Goal: Task Accomplishment & Management: Manage account settings

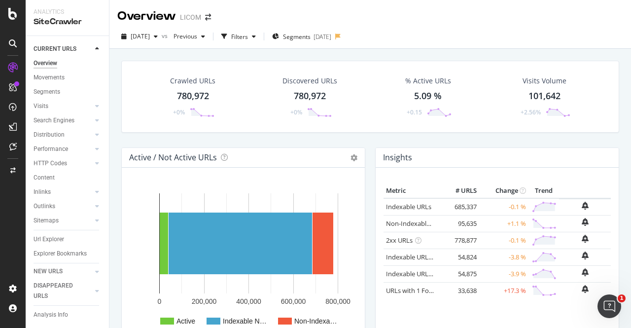
click at [52, 237] on div "Url Explorer" at bounding box center [49, 239] width 31 height 10
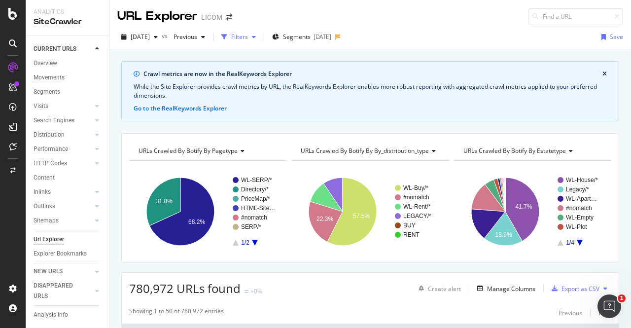
click at [260, 31] on div "Filters" at bounding box center [238, 37] width 42 height 15
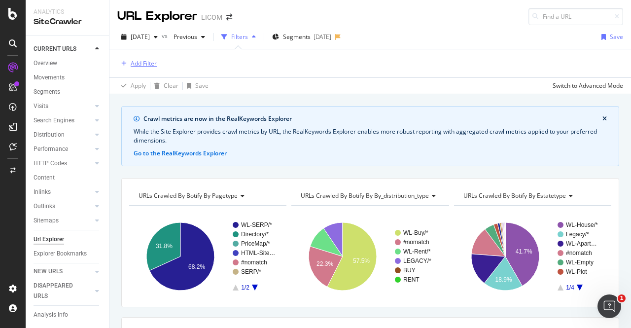
click at [133, 60] on div "Add Filter" at bounding box center [144, 63] width 26 height 8
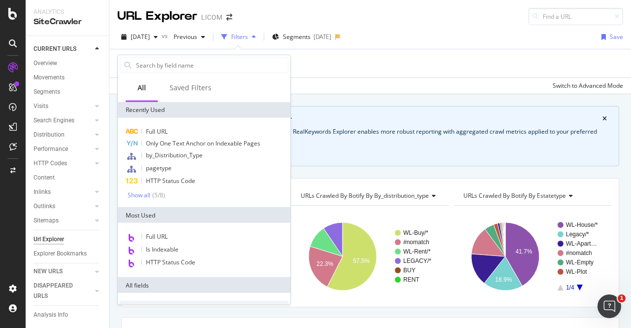
click at [454, 36] on div "[DATE] vs Previous Filters Segments [DATE] Save" at bounding box center [369, 39] width 521 height 20
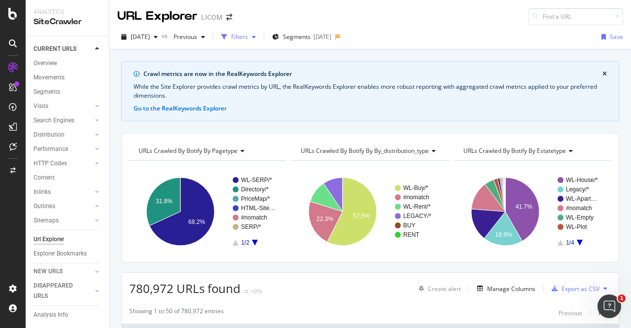
click at [248, 36] on div "Filters" at bounding box center [239, 37] width 17 height 8
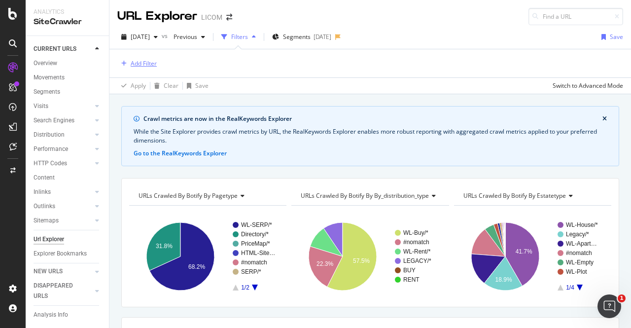
click at [142, 60] on div "Add Filter" at bounding box center [144, 63] width 26 height 8
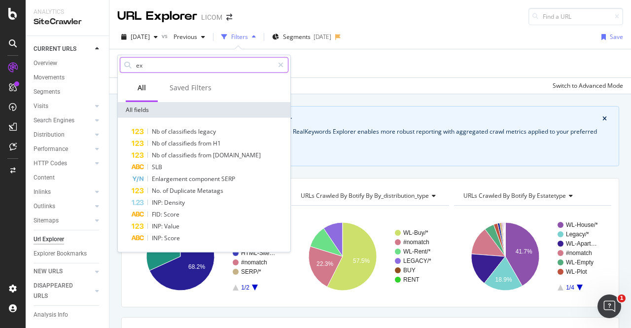
type input "e"
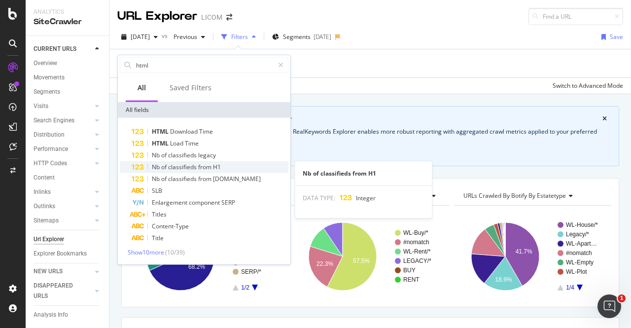
type input "html"
click at [171, 170] on span "classifieds" at bounding box center [183, 167] width 30 height 8
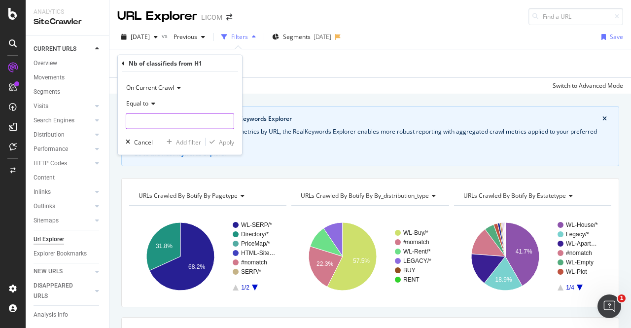
click at [145, 119] on input "number" at bounding box center [180, 121] width 108 height 16
type input "1"
click at [230, 143] on div "Apply" at bounding box center [226, 141] width 15 height 8
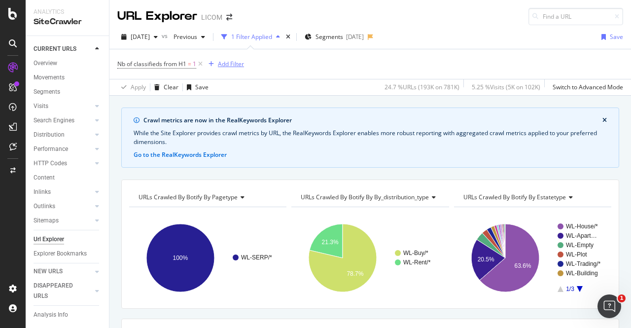
click at [223, 68] on div "Add Filter" at bounding box center [231, 64] width 26 height 8
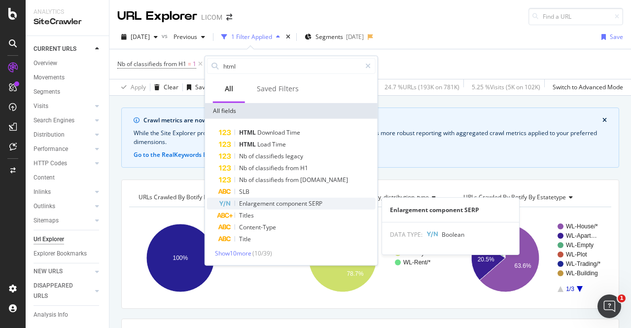
click at [273, 202] on span "Enlargement" at bounding box center [257, 203] width 37 height 8
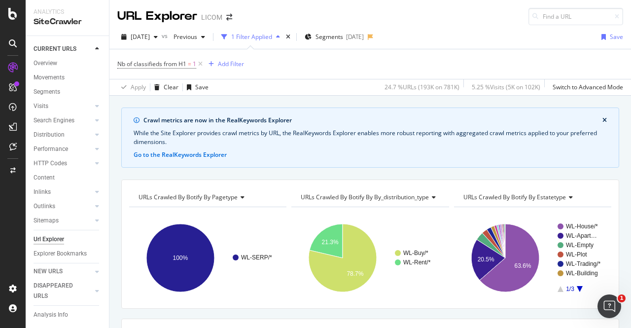
scroll to position [0, 0]
click at [230, 64] on div "Add Filter" at bounding box center [231, 63] width 26 height 8
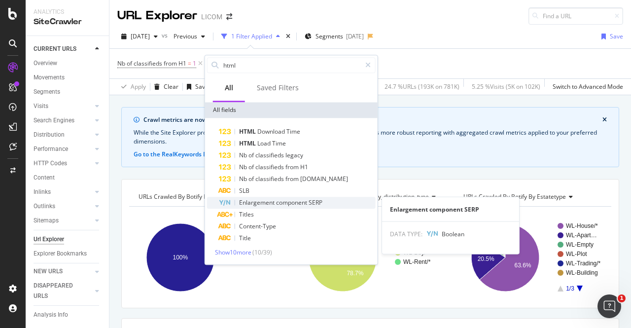
click at [264, 201] on span "Enlargement" at bounding box center [257, 202] width 37 height 8
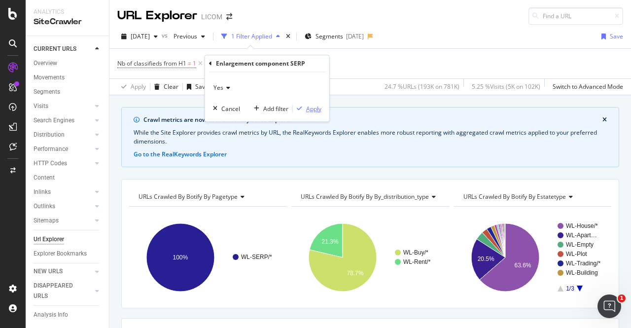
click at [314, 107] on div "Apply" at bounding box center [313, 108] width 15 height 8
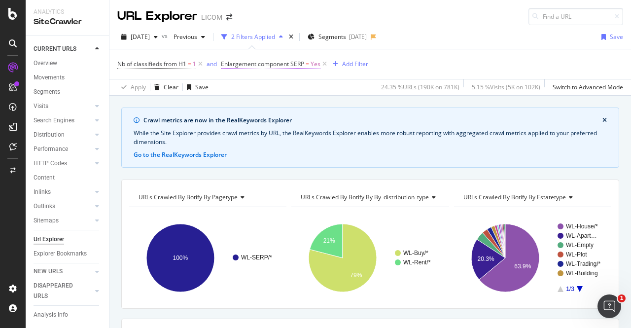
click at [275, 64] on span "Enlargement component SERP" at bounding box center [262, 64] width 83 height 8
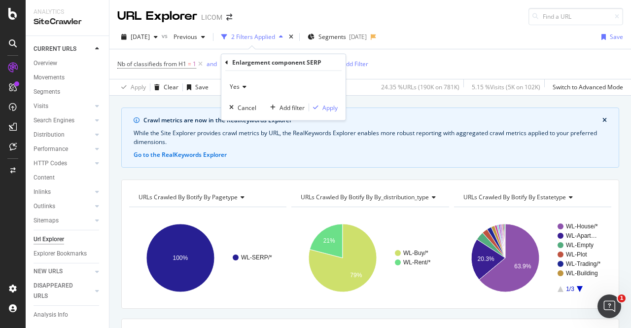
click at [241, 84] on icon at bounding box center [243, 87] width 7 height 6
click at [243, 116] on div "No" at bounding box center [284, 119] width 105 height 13
click at [325, 109] on div "Apply" at bounding box center [329, 107] width 15 height 8
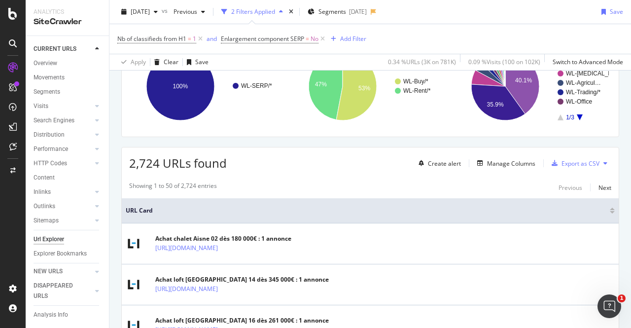
scroll to position [231, 0]
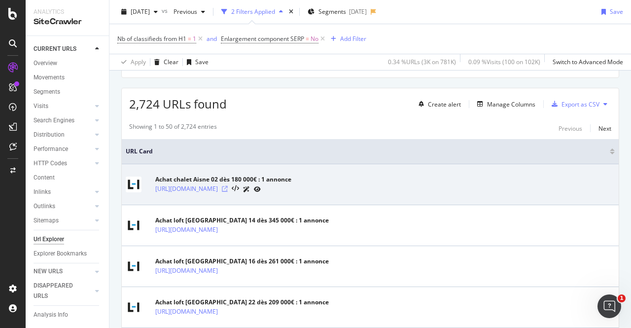
click at [228, 187] on icon at bounding box center [225, 189] width 6 height 6
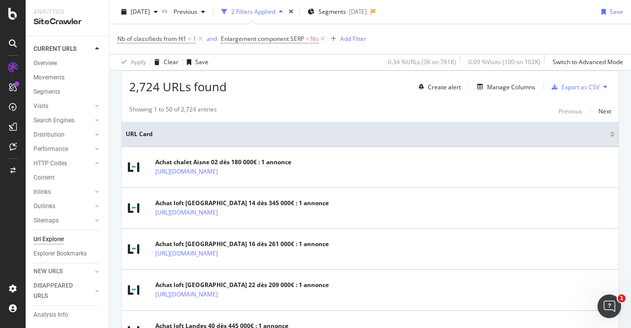
scroll to position [247, 0]
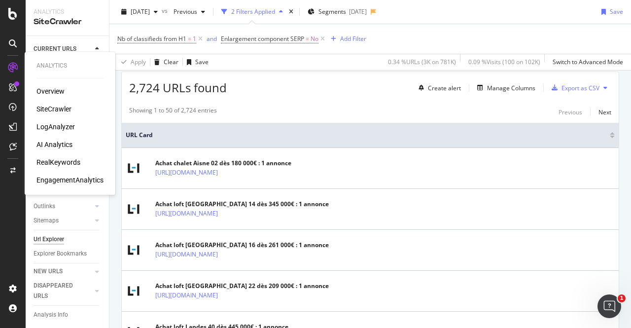
click at [61, 162] on div "RealKeywords" at bounding box center [58, 162] width 44 height 10
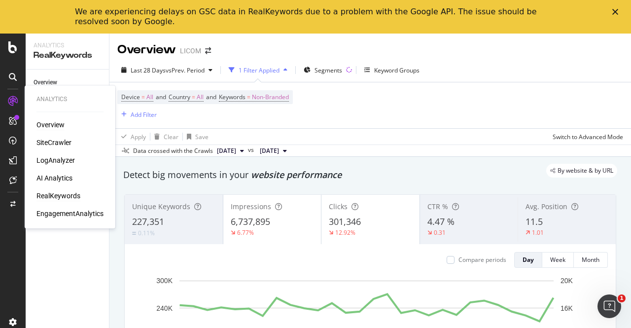
click at [58, 126] on div "Overview" at bounding box center [50, 125] width 28 height 10
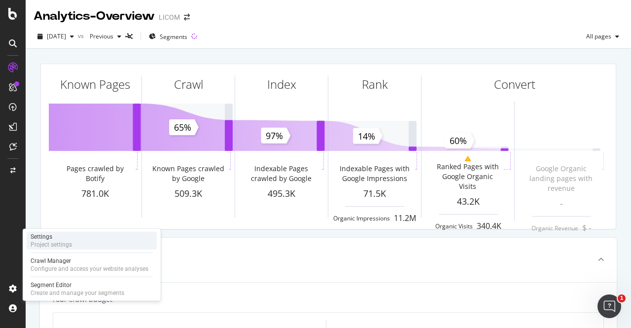
click at [47, 241] on div "Project settings" at bounding box center [51, 244] width 41 height 8
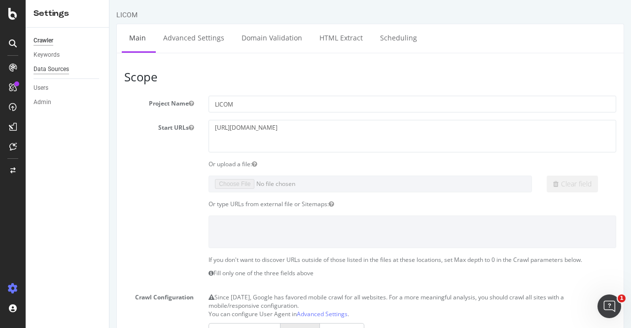
click at [46, 71] on div "Data Sources" at bounding box center [51, 69] width 35 height 10
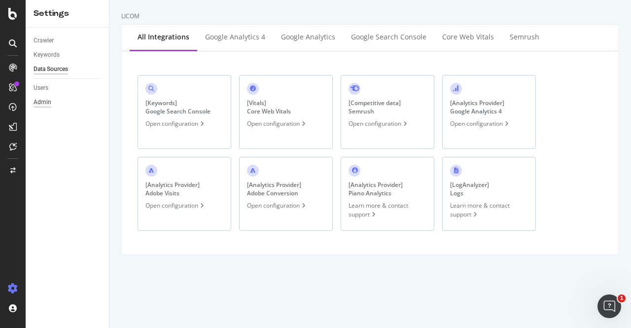
click at [45, 102] on div "Admin" at bounding box center [43, 102] width 18 height 10
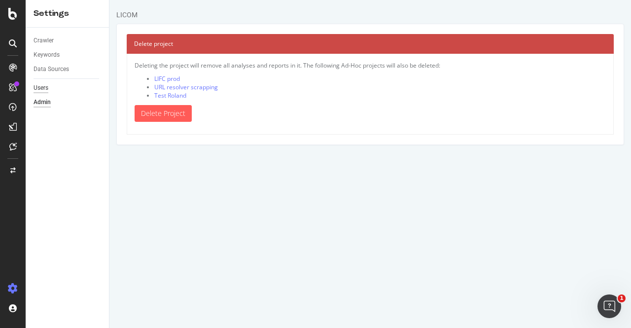
click at [40, 87] on div "Users" at bounding box center [41, 88] width 15 height 10
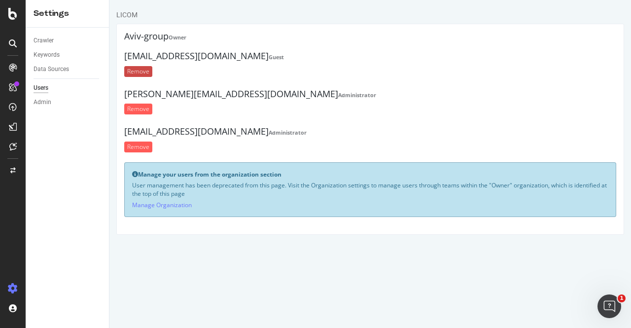
click at [130, 71] on input "Remove" at bounding box center [138, 71] width 28 height 11
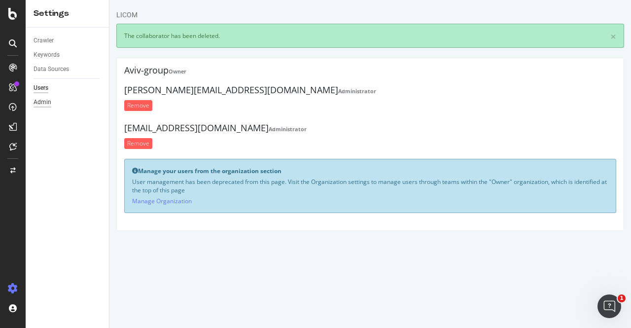
click at [47, 101] on div "Admin" at bounding box center [43, 102] width 18 height 10
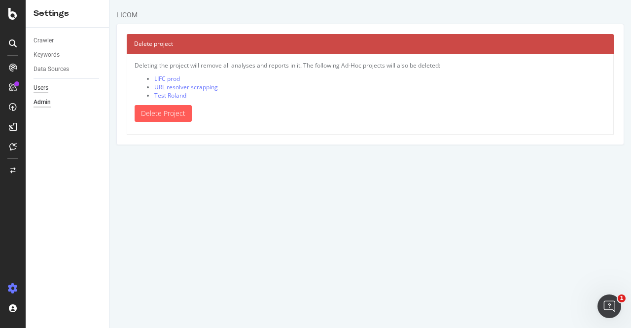
click at [40, 88] on div "Users" at bounding box center [41, 88] width 15 height 10
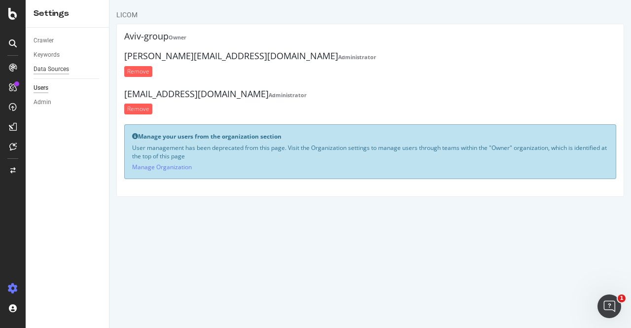
click at [46, 65] on div "Data Sources" at bounding box center [51, 69] width 35 height 10
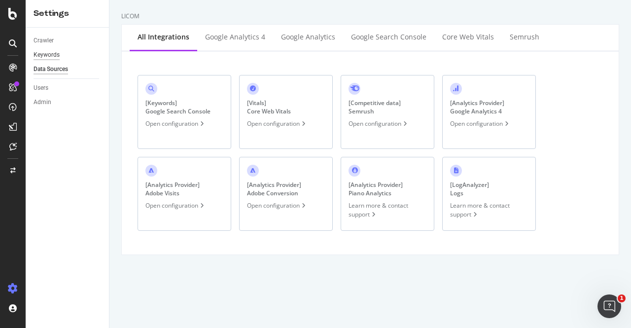
click at [46, 56] on div "Keywords" at bounding box center [47, 55] width 26 height 10
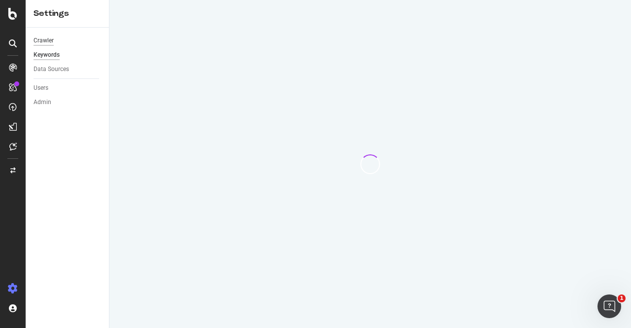
click at [44, 40] on div "Crawler" at bounding box center [44, 40] width 20 height 10
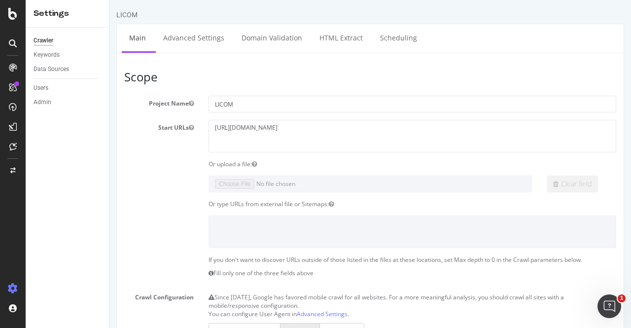
click at [67, 192] on div "Crawler Keywords Data Sources Users Admin" at bounding box center [67, 178] width 83 height 300
